Goal: Information Seeking & Learning: Learn about a topic

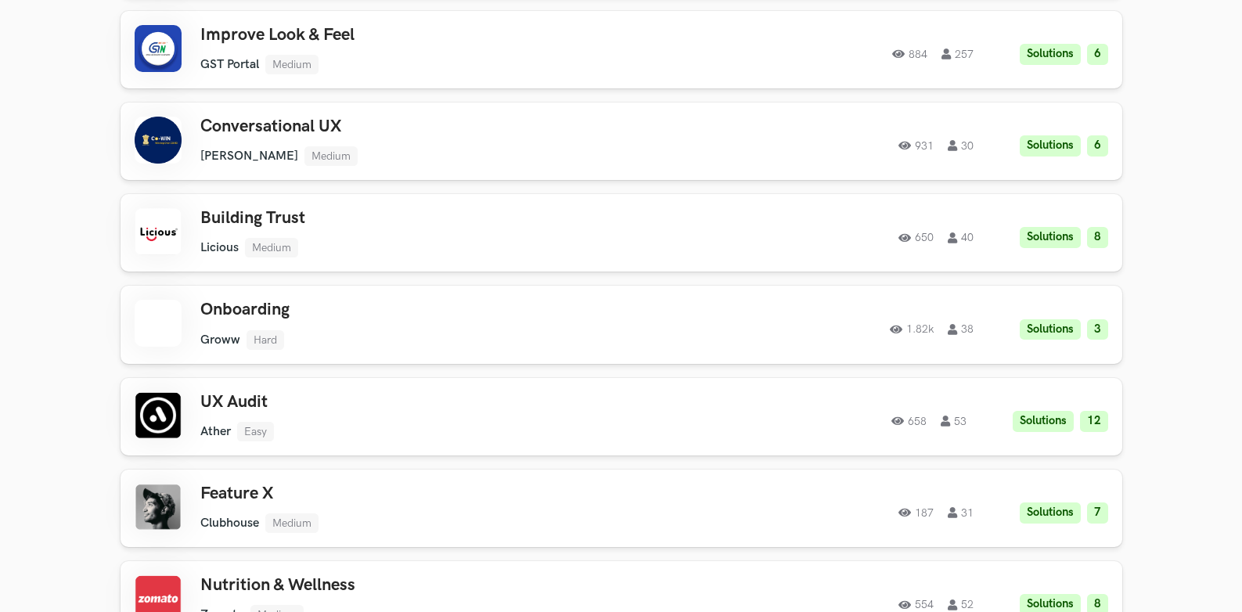
scroll to position [1252, 0]
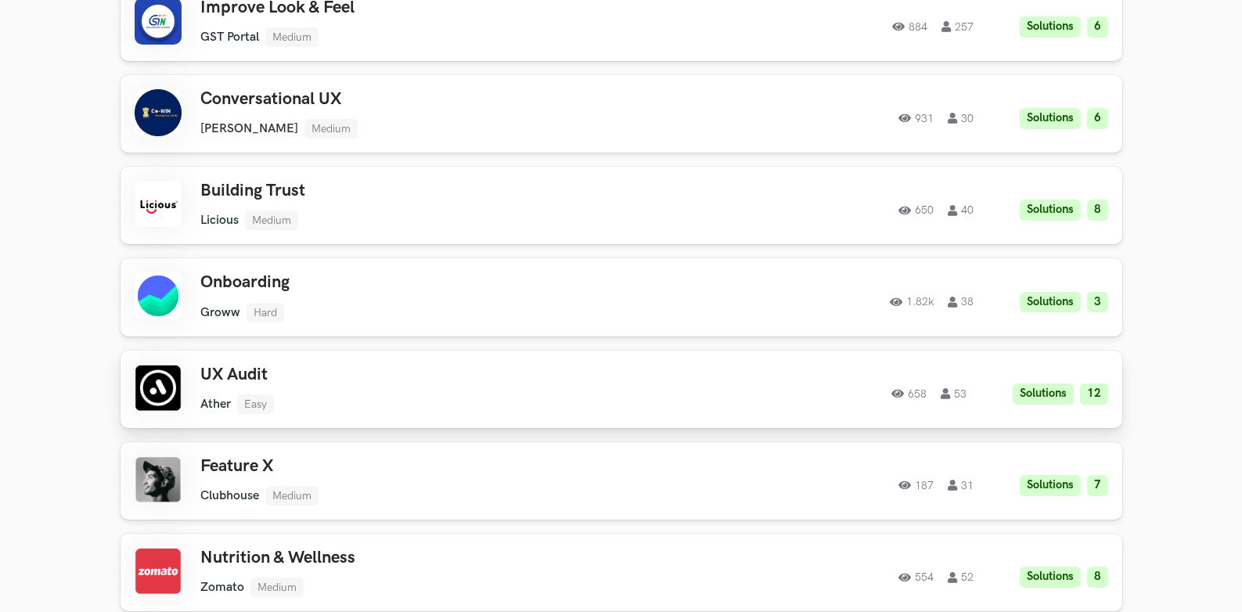
click at [427, 362] on link "UX Audit Ather Easy Ather Easy Solutions 12 658 53 658 53 Solutions 12" at bounding box center [622, 389] width 1002 height 77
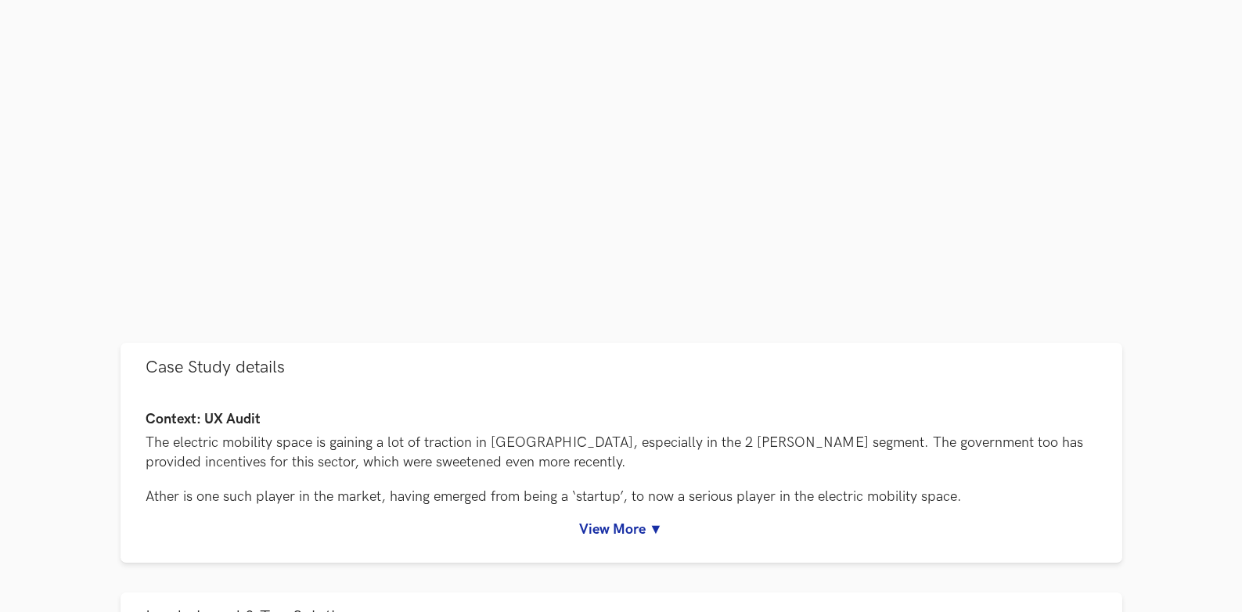
scroll to position [421, 0]
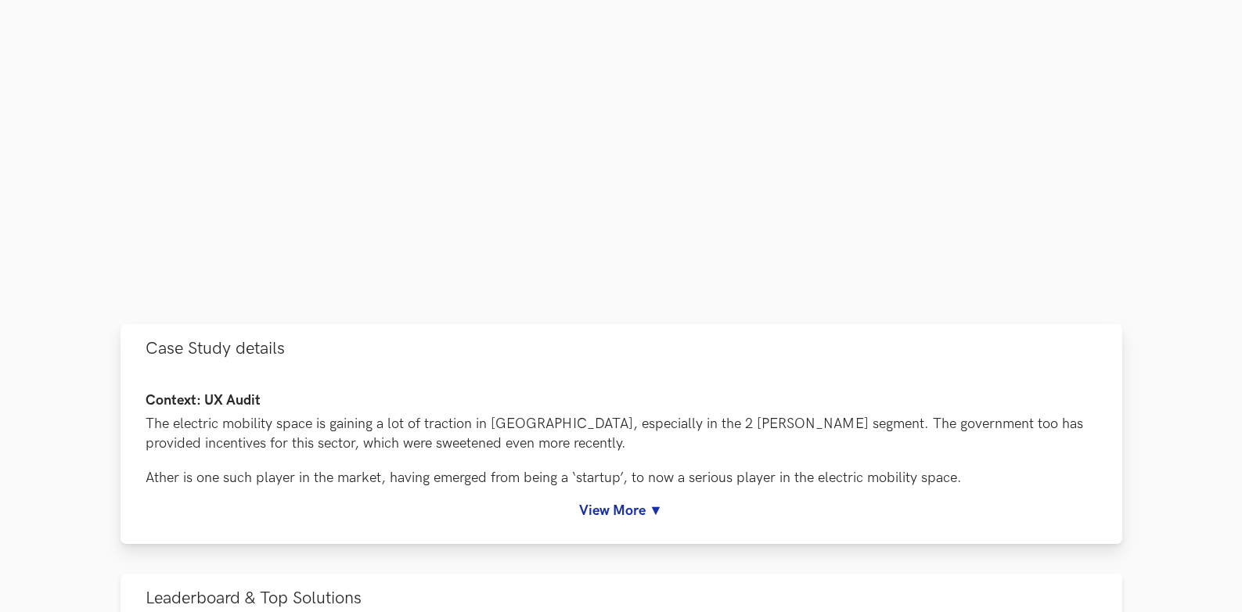
click at [635, 515] on link "View More ▼" at bounding box center [622, 511] width 952 height 16
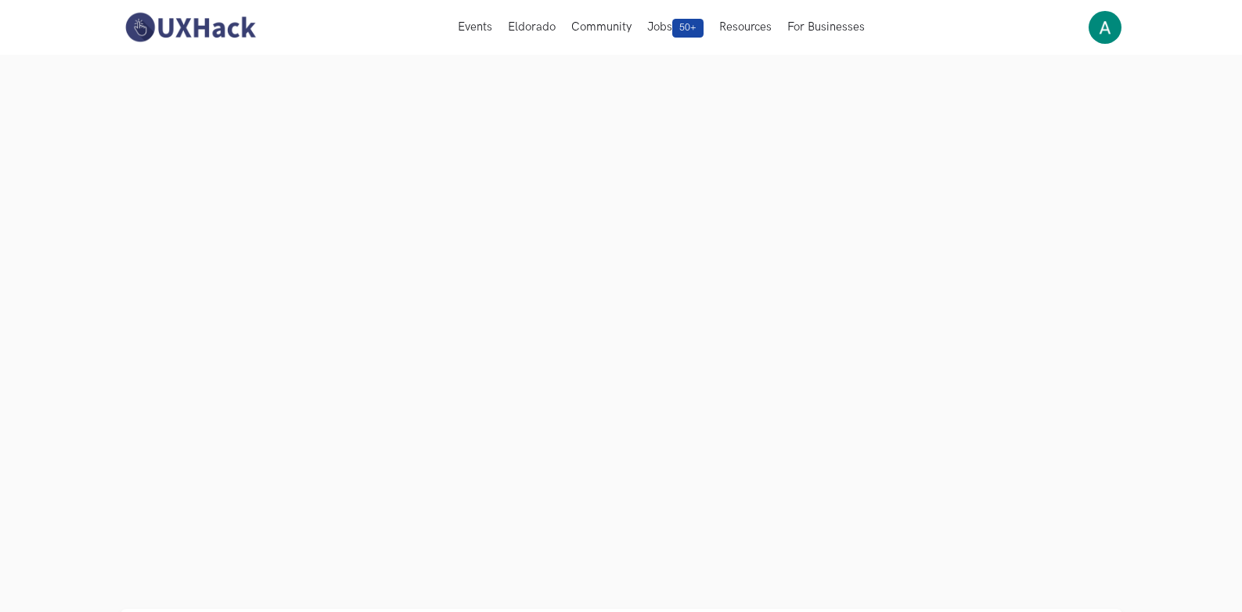
scroll to position [109, 0]
